Goal: Transaction & Acquisition: Purchase product/service

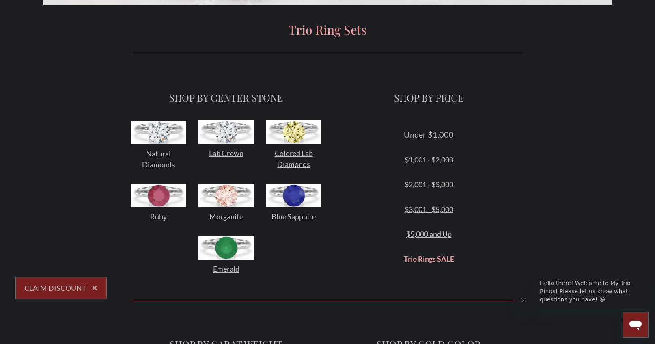
scroll to position [224, 0]
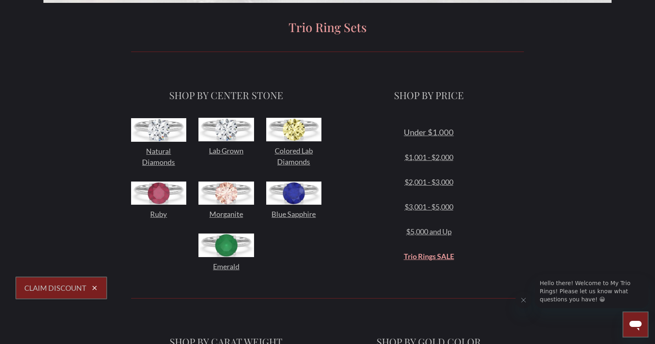
click at [431, 134] on span "Under $1,000" at bounding box center [429, 132] width 50 height 10
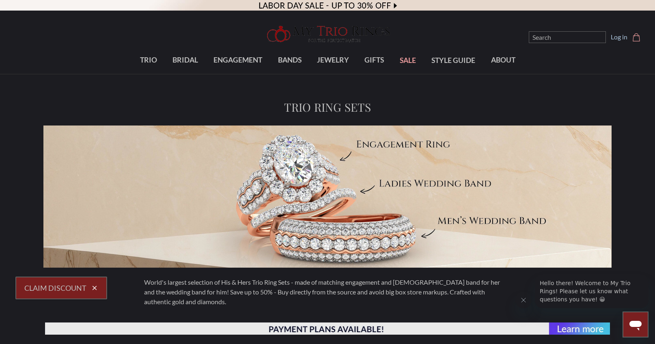
scroll to position [1, 0]
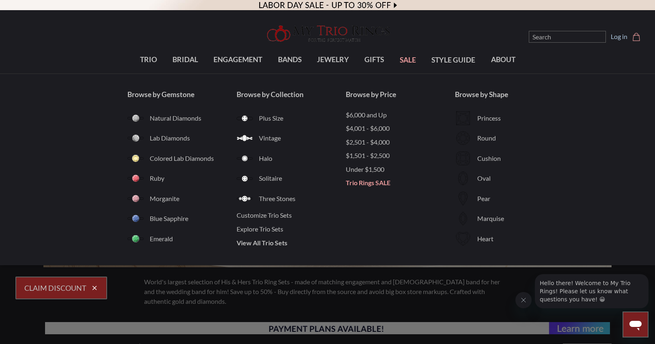
click at [144, 62] on span "TRIO" at bounding box center [148, 59] width 17 height 11
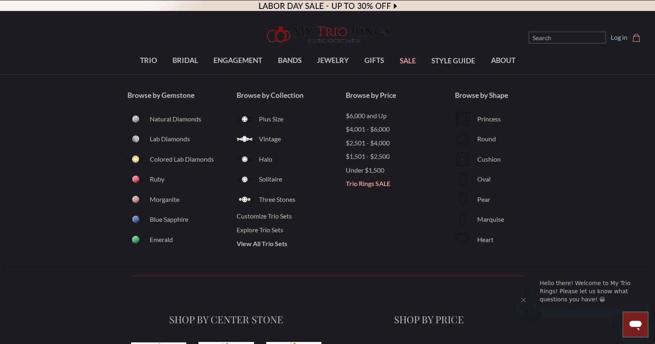
click at [269, 178] on span "Solitaire" at bounding box center [302, 179] width 87 height 10
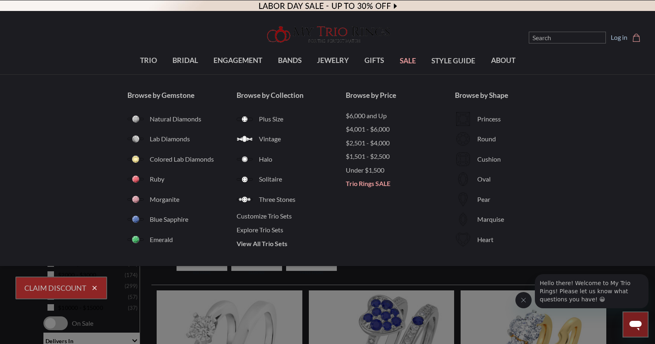
click at [374, 115] on span "$6,000 and Up" at bounding box center [400, 116] width 109 height 10
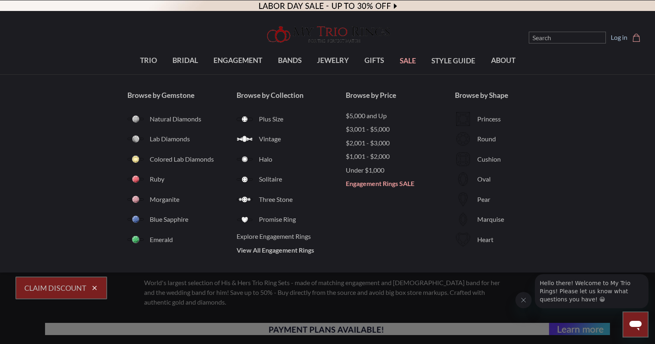
click at [275, 178] on span "Solitaire" at bounding box center [302, 179] width 87 height 10
